Goal: Transaction & Acquisition: Purchase product/service

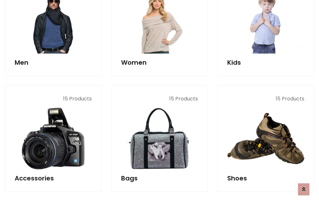
scroll to position [213, 0]
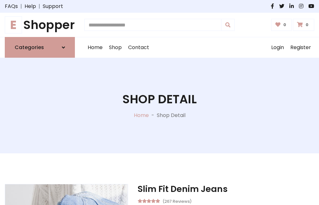
click at [40, 25] on h1 "E Shopper" at bounding box center [40, 25] width 70 height 14
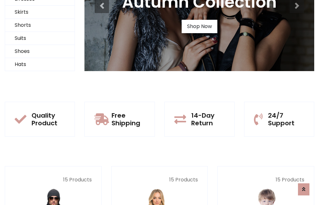
scroll to position [62, 0]
